Goal: Information Seeking & Learning: Compare options

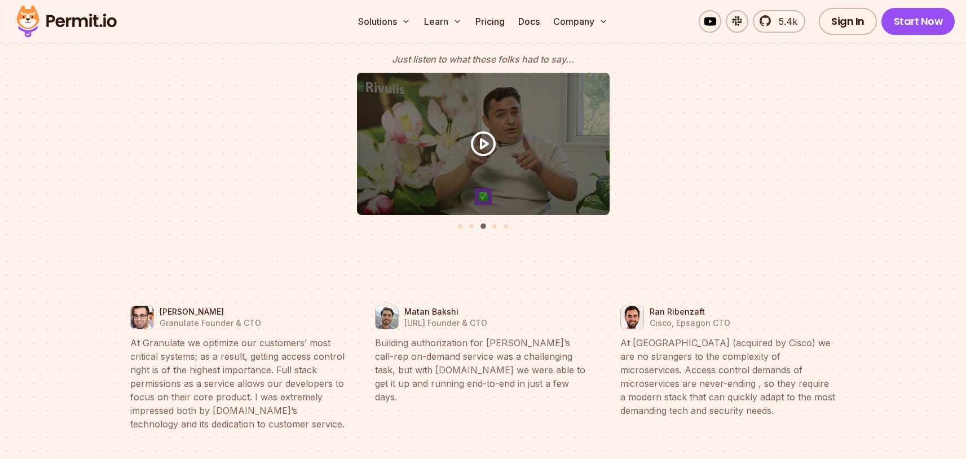
scroll to position [5096, 0]
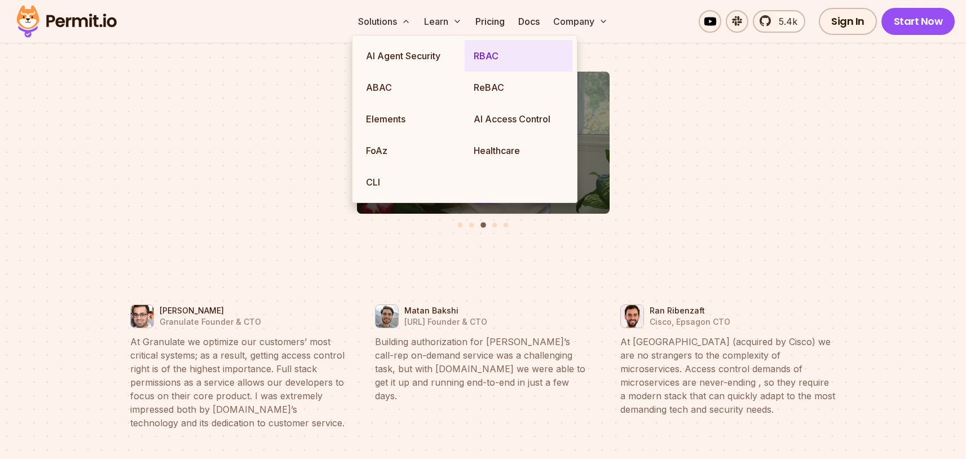
click at [486, 60] on link "RBAC" at bounding box center [519, 56] width 108 height 32
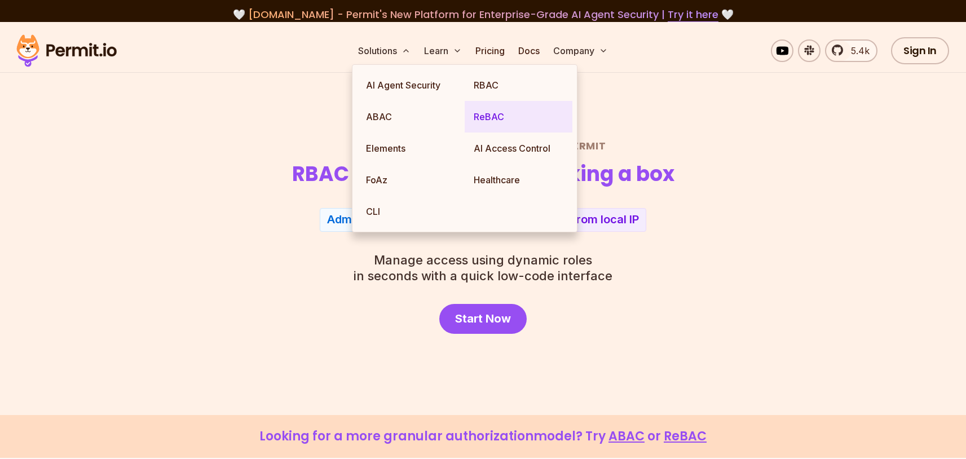
click at [494, 119] on link "ReBAC" at bounding box center [519, 117] width 108 height 32
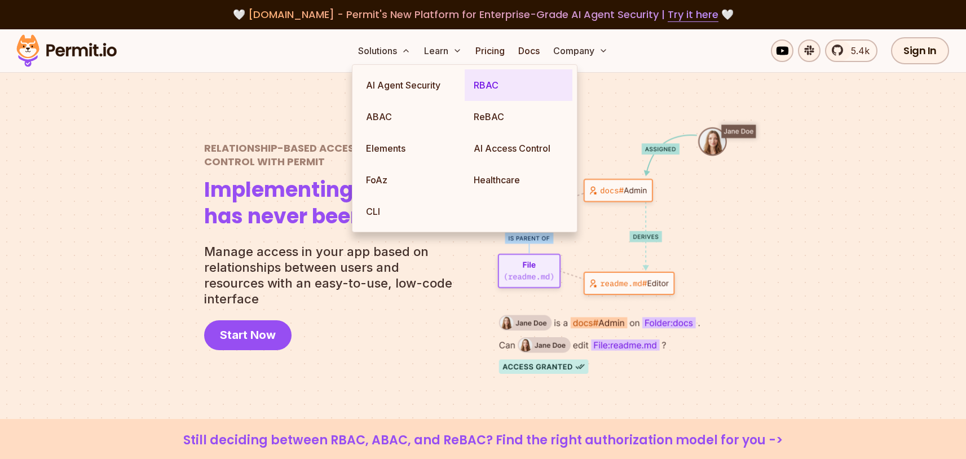
click at [494, 91] on link "RBAC" at bounding box center [519, 85] width 108 height 32
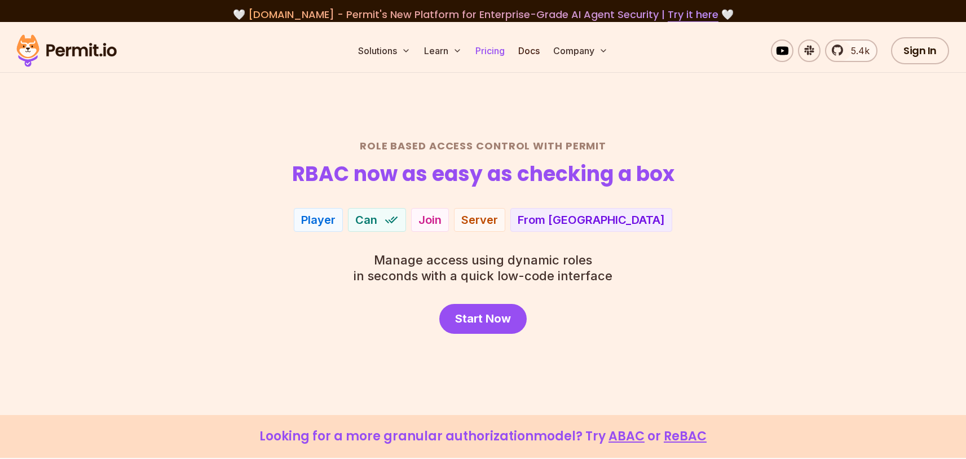
click at [486, 46] on link "Pricing" at bounding box center [490, 50] width 38 height 23
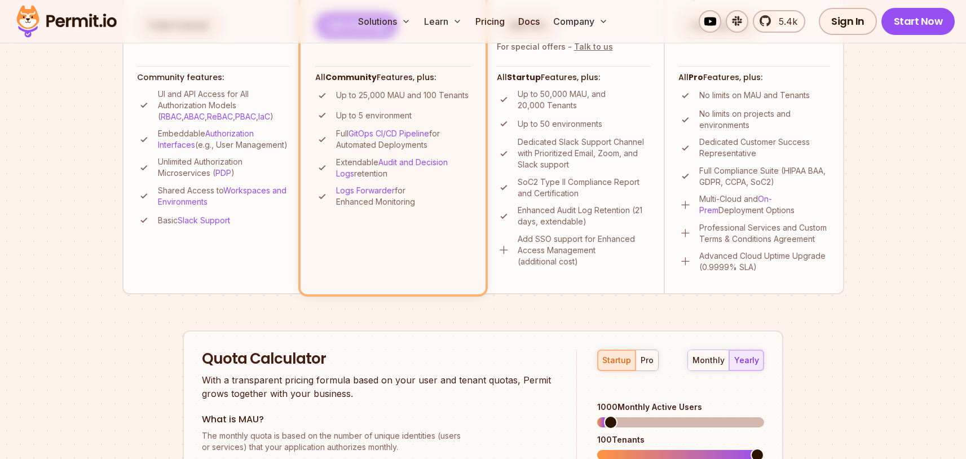
scroll to position [645, 0]
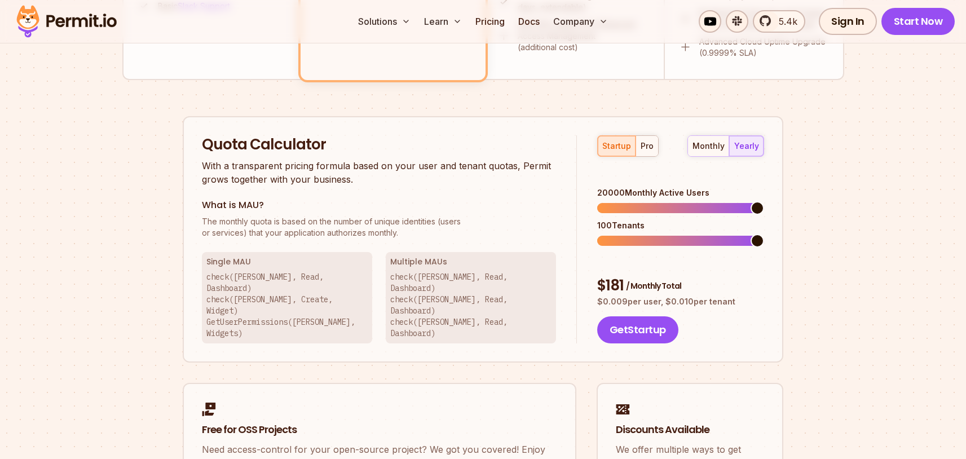
click at [764, 201] on span at bounding box center [758, 208] width 14 height 14
click at [650, 143] on div "pro" at bounding box center [647, 145] width 13 height 11
click at [764, 209] on span at bounding box center [758, 208] width 14 height 14
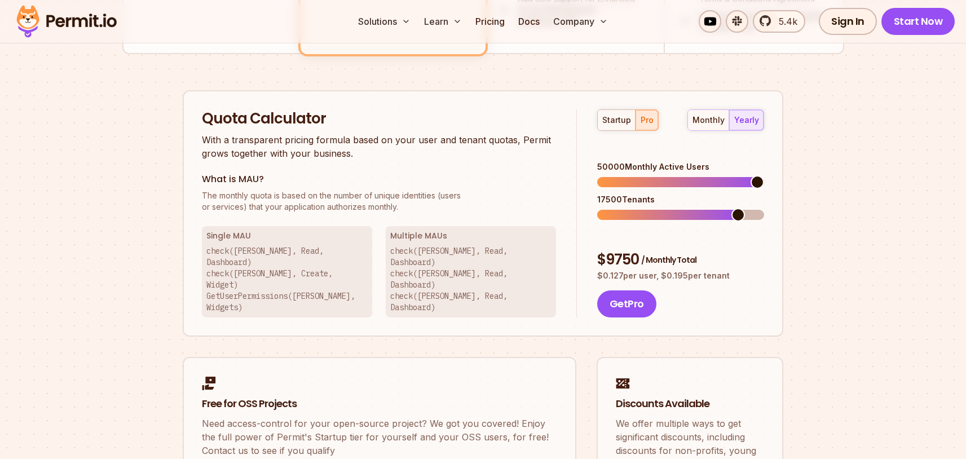
scroll to position [673, 0]
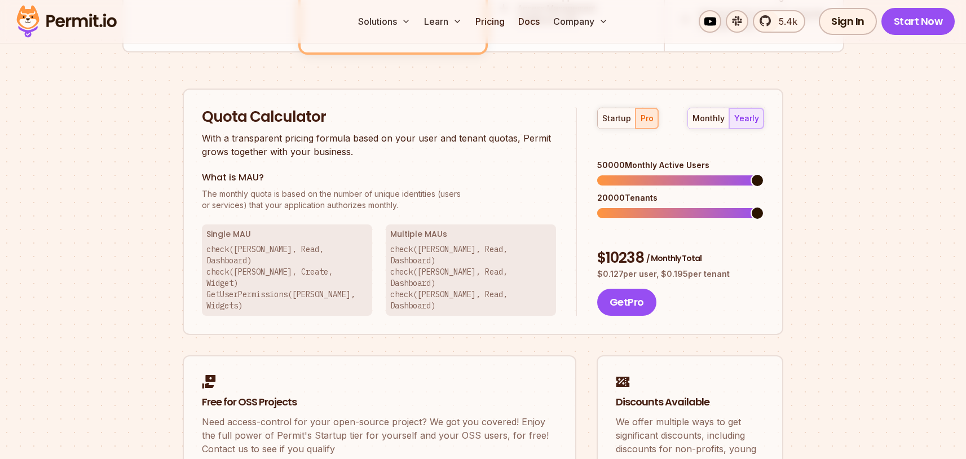
click at [775, 198] on div "Quota Calculator With a transparent pricing formula based on your user and tena…" at bounding box center [483, 212] width 601 height 247
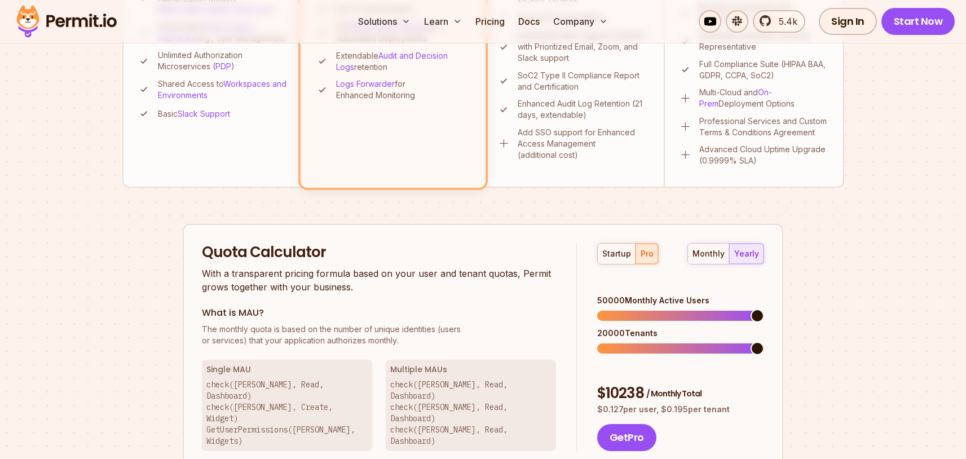
scroll to position [536, 0]
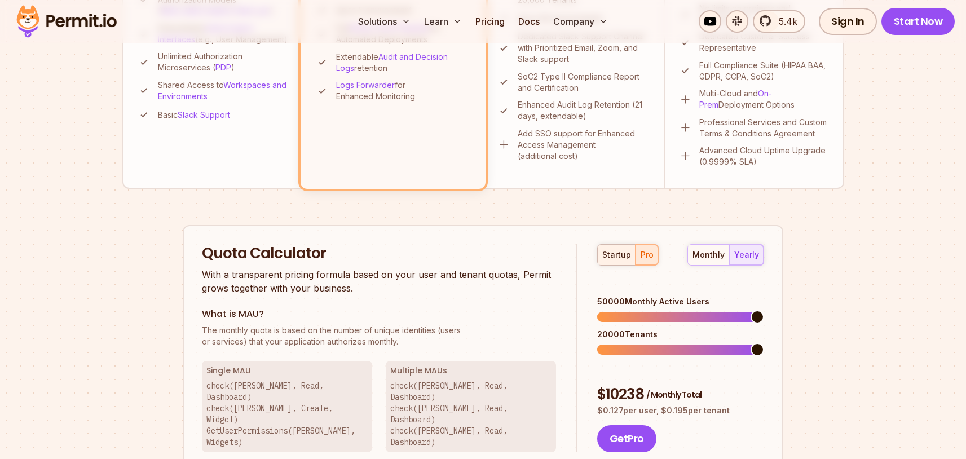
click at [614, 251] on div "startup" at bounding box center [616, 254] width 29 height 11
click at [712, 253] on div "monthly" at bounding box center [709, 254] width 32 height 11
click at [646, 262] on button "pro" at bounding box center [647, 255] width 23 height 20
click at [790, 299] on div "Permit Pricing From Free to Predictable Scaling From a startup with 100 users t…" at bounding box center [483, 131] width 722 height 1060
click at [757, 252] on div "yearly" at bounding box center [746, 254] width 25 height 11
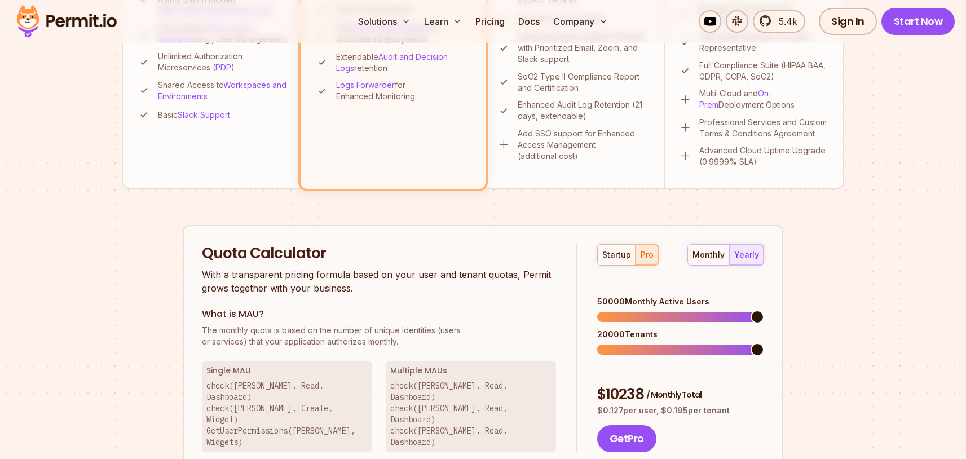
click at [807, 341] on div "Permit Pricing From Free to Predictable Scaling From a startup with 100 users t…" at bounding box center [483, 131] width 722 height 1060
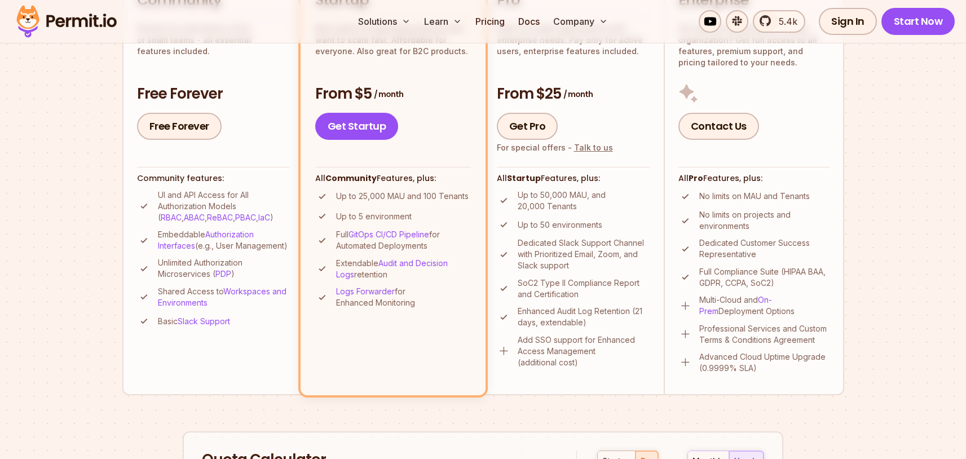
scroll to position [440, 0]
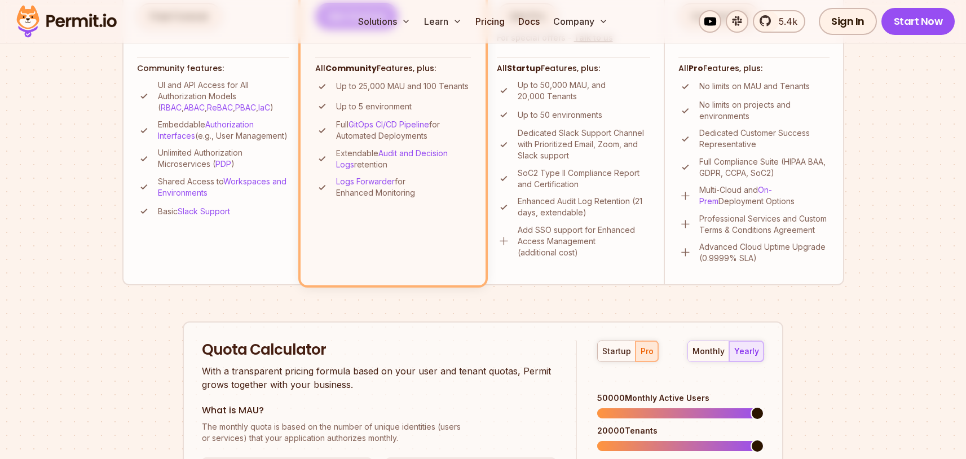
click at [604, 341] on div "startup pro" at bounding box center [627, 351] width 61 height 21
click at [606, 347] on div "startup" at bounding box center [616, 351] width 29 height 11
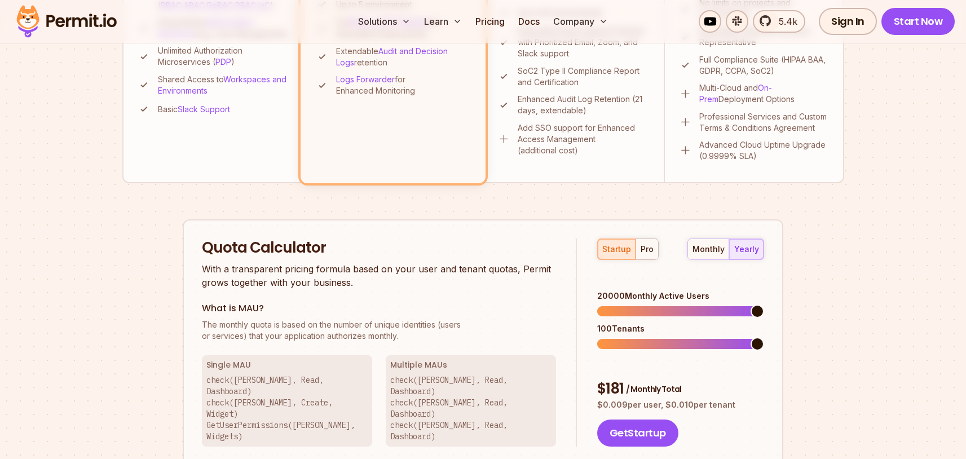
scroll to position [545, 0]
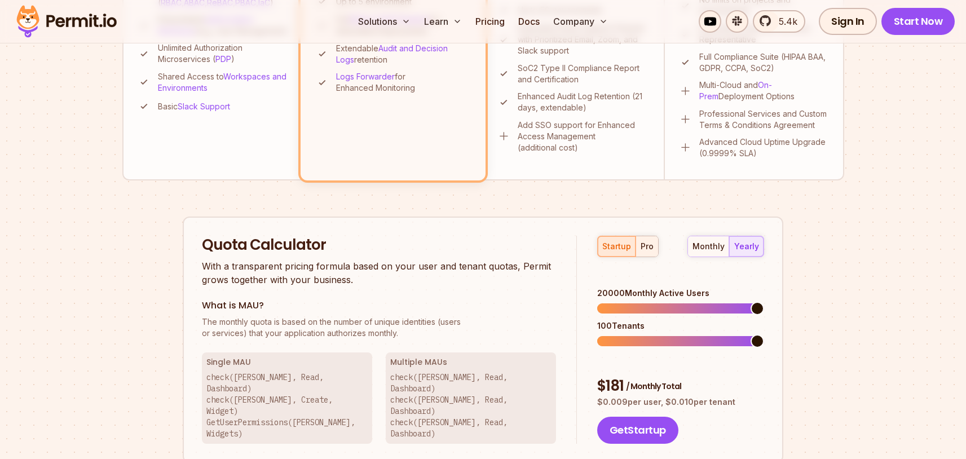
click at [643, 243] on div "pro" at bounding box center [647, 246] width 13 height 11
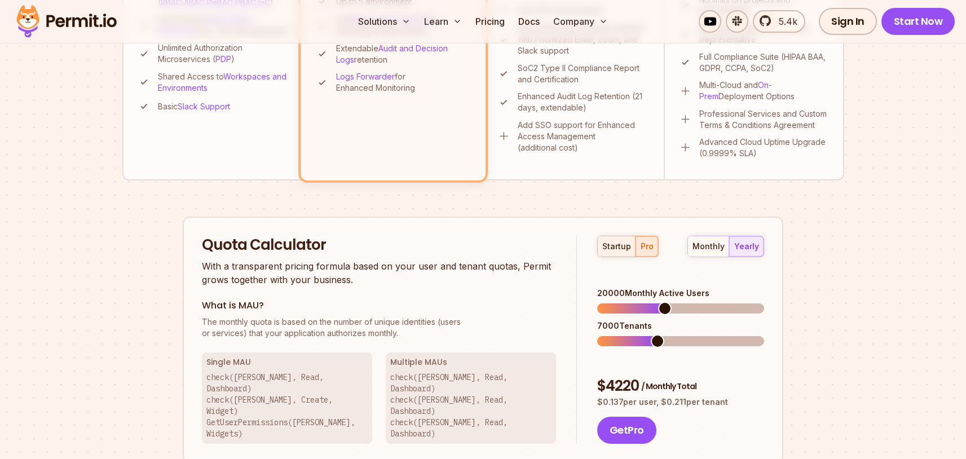
click at [605, 248] on div "startup" at bounding box center [616, 246] width 29 height 11
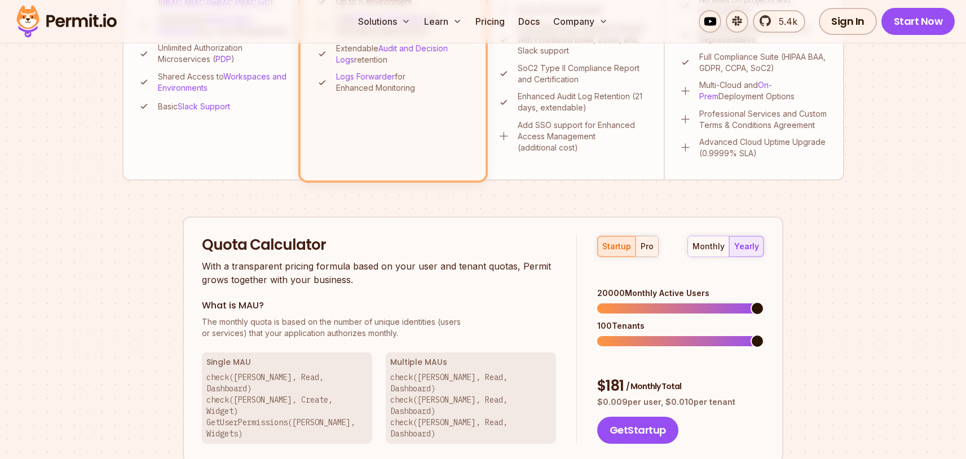
click at [643, 255] on button "pro" at bounding box center [647, 246] width 23 height 20
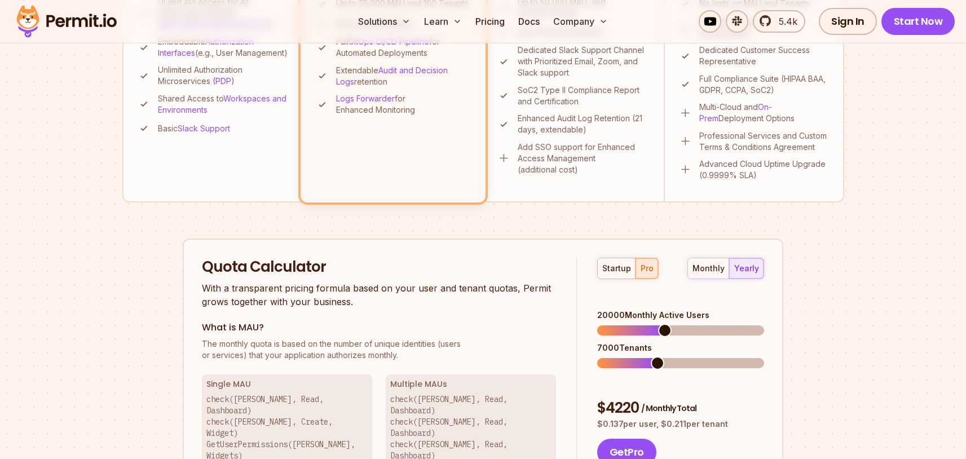
scroll to position [561, 0]
